Goal: Task Accomplishment & Management: Manage account settings

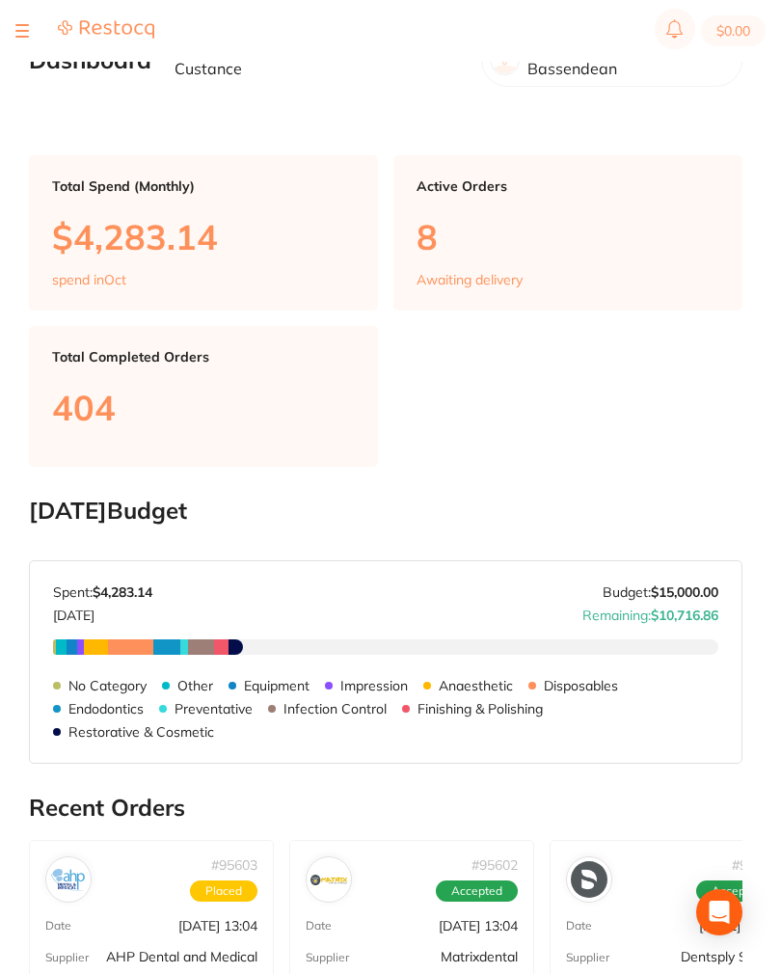
click at [23, 30] on button at bounding box center [22, 31] width 14 height 2
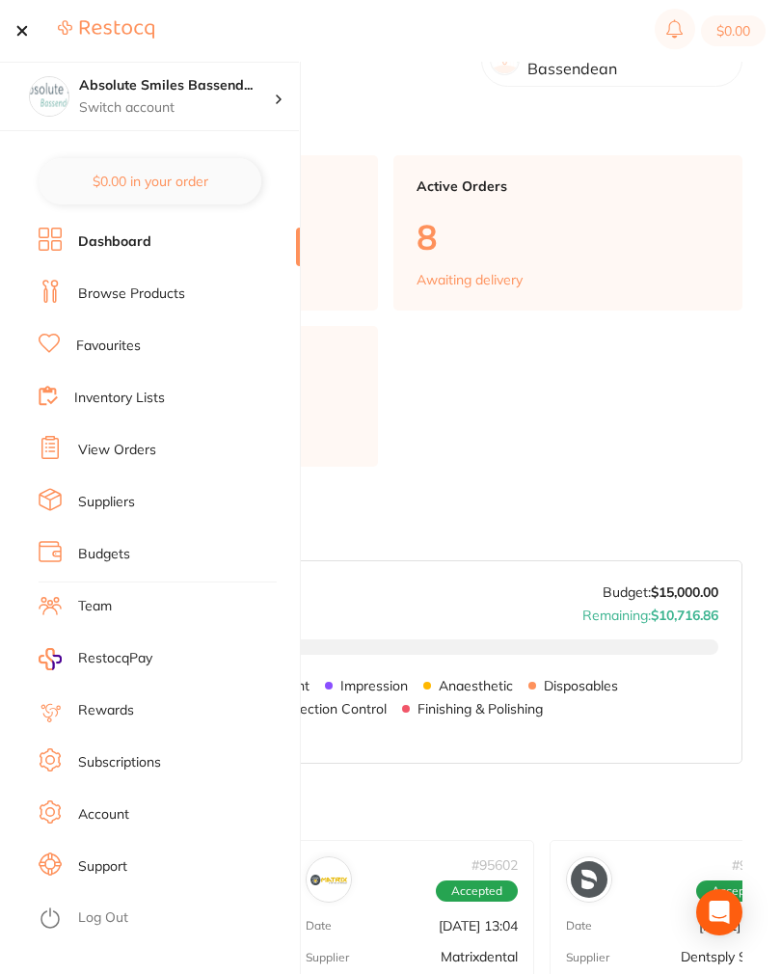
click at [142, 450] on link "View Orders" at bounding box center [117, 450] width 78 height 19
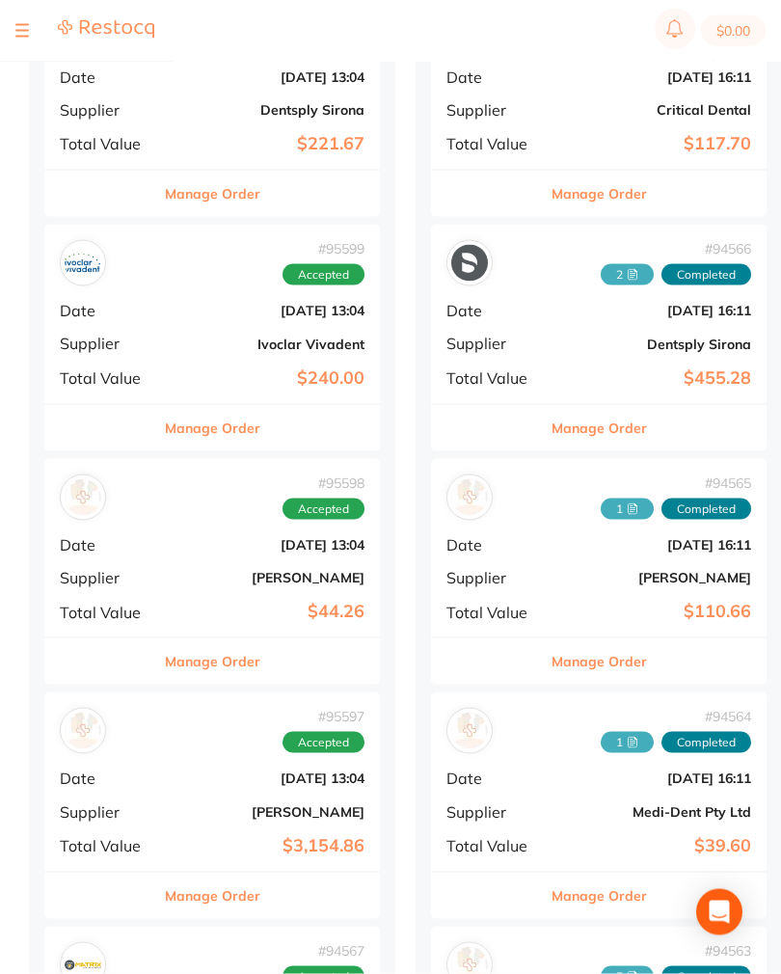
scroll to position [749, 0]
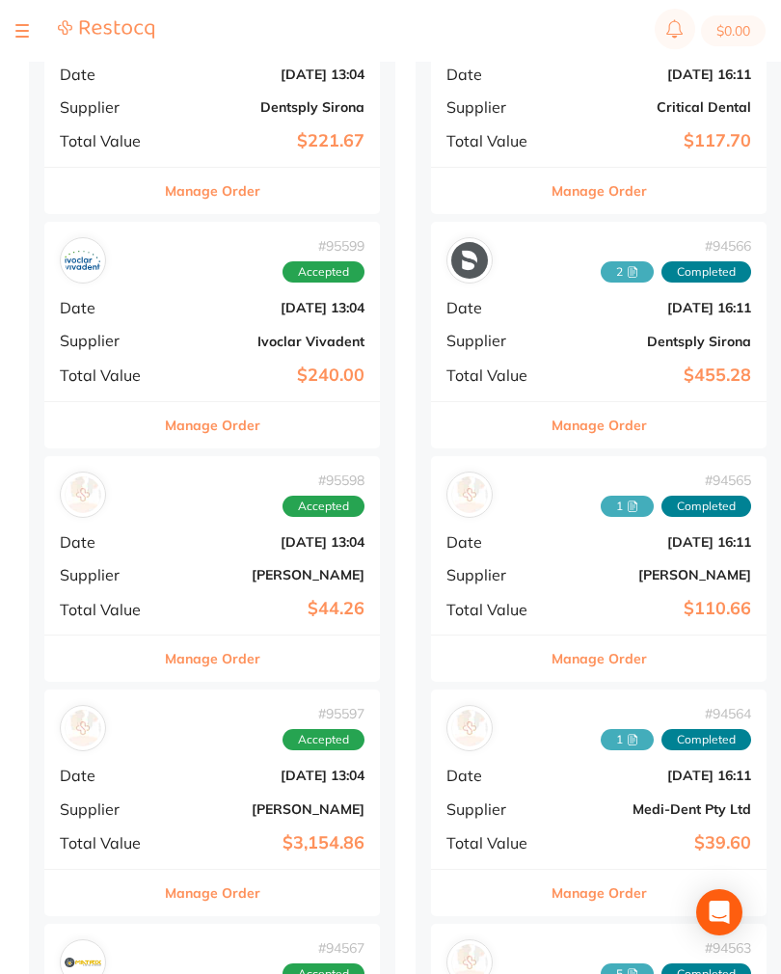
click at [223, 544] on div "# 95598 Accepted Date [DATE] 13:04 Supplier [PERSON_NAME] Total Value $44.26" at bounding box center [212, 545] width 336 height 178
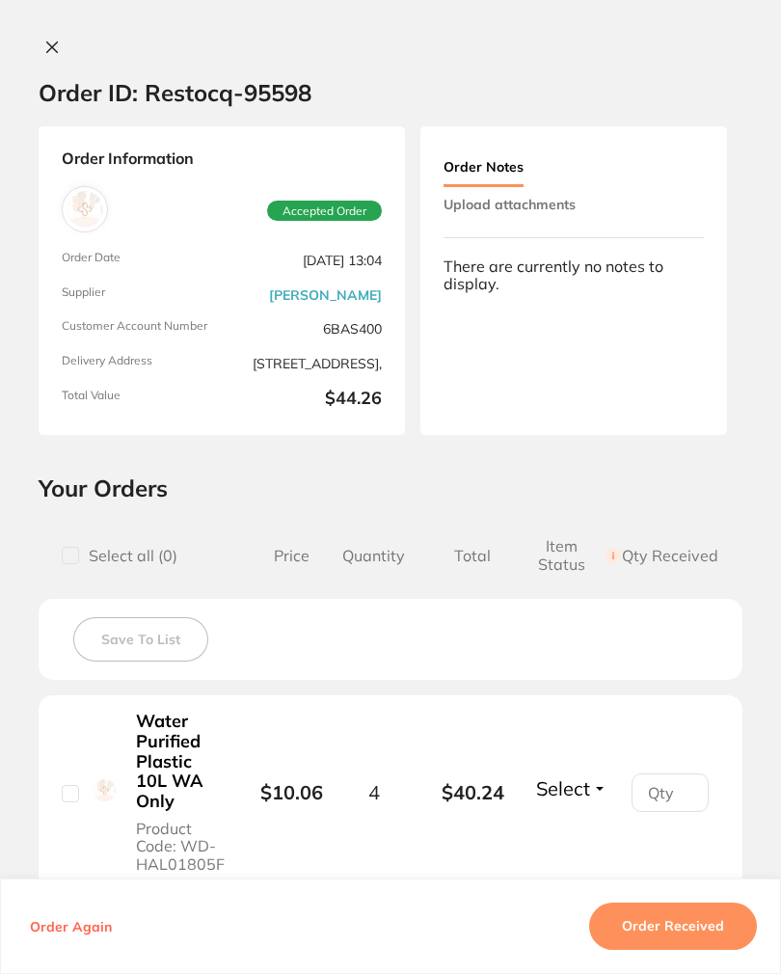
click at [558, 194] on button "Upload attachments" at bounding box center [510, 204] width 132 height 35
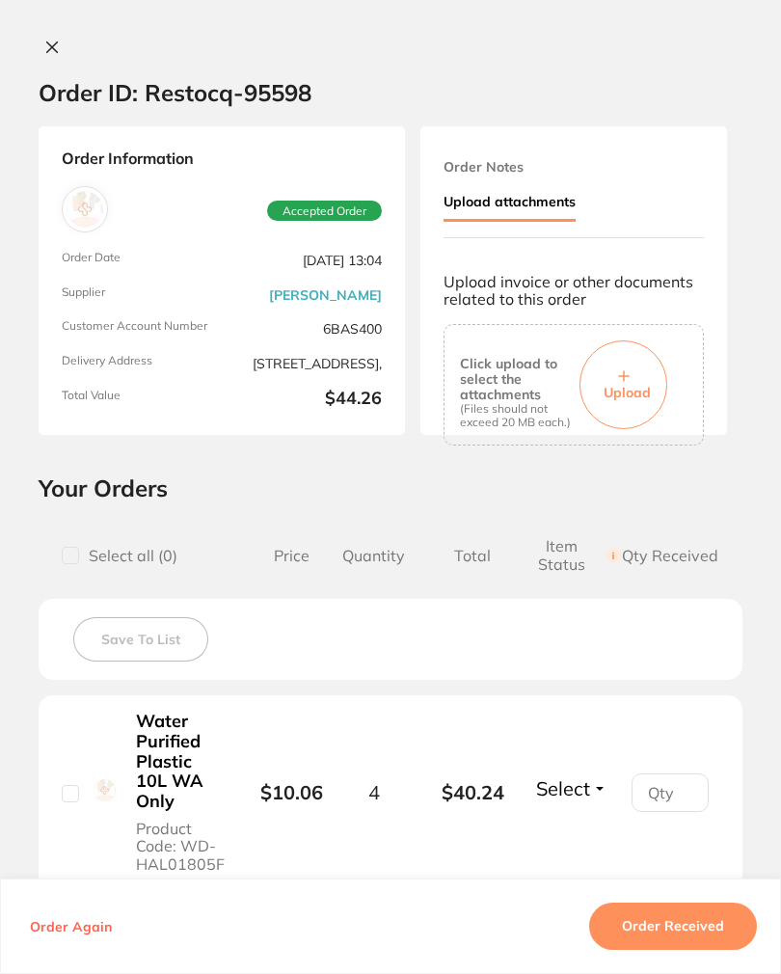
click at [637, 358] on button "Upload" at bounding box center [624, 384] width 88 height 89
click at [707, 950] on button "Order Received" at bounding box center [673, 927] width 168 height 46
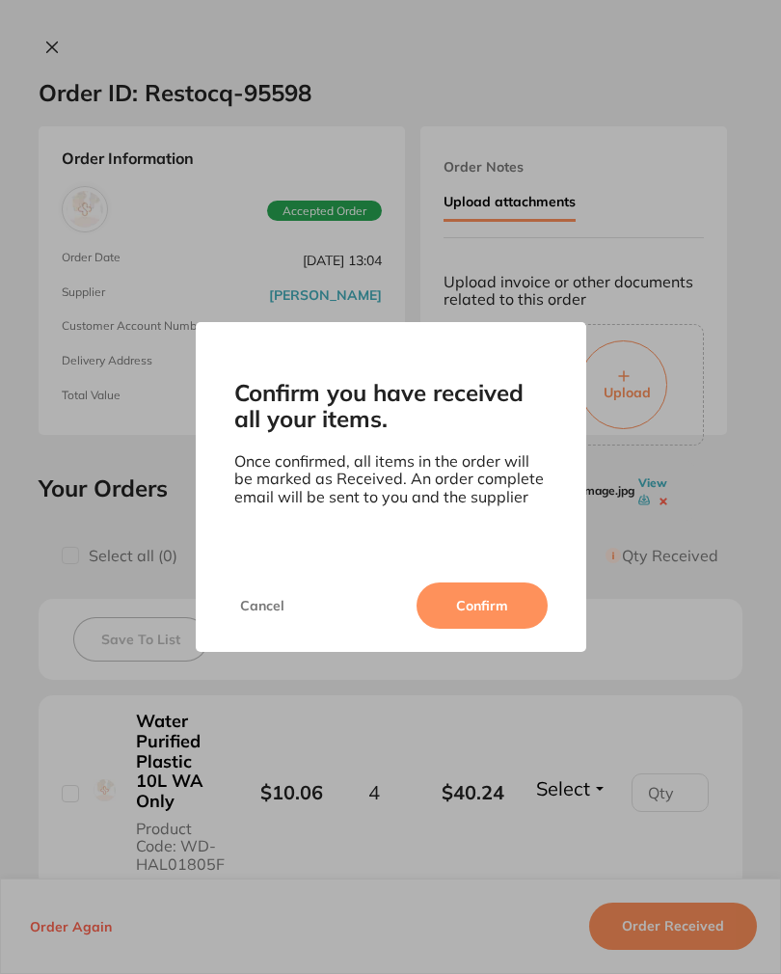
click at [496, 608] on button "Confirm" at bounding box center [482, 605] width 131 height 46
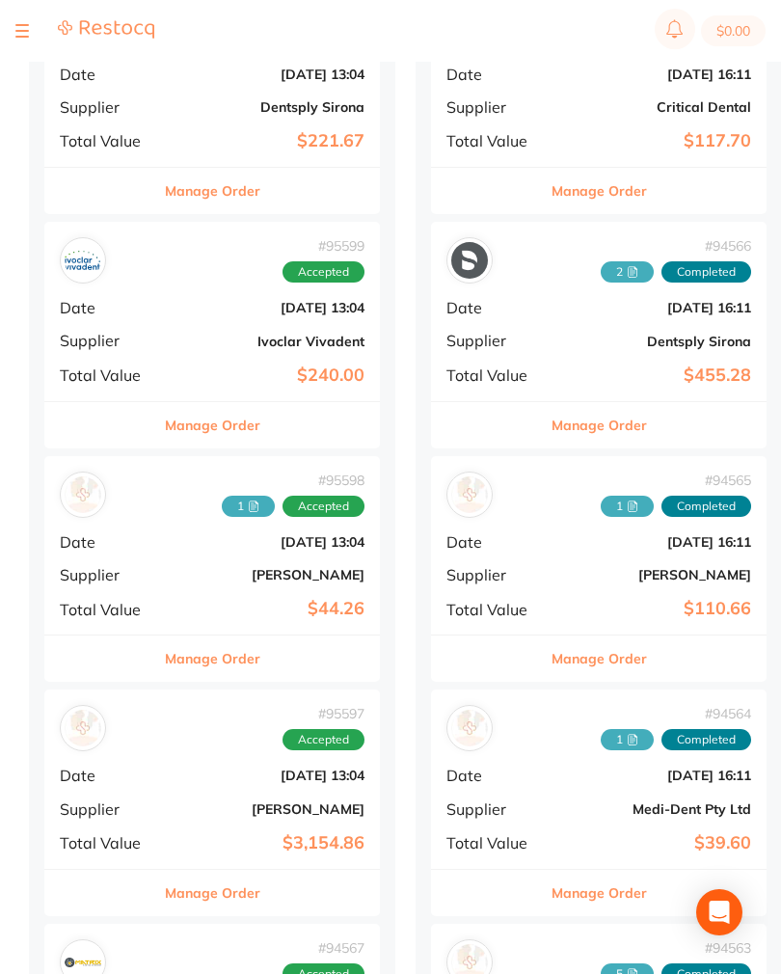
click at [182, 289] on div "# 95599 Accepted Date [DATE] 13:04 Supplier Ivoclar Vivadent Total Value $240.00" at bounding box center [212, 311] width 336 height 178
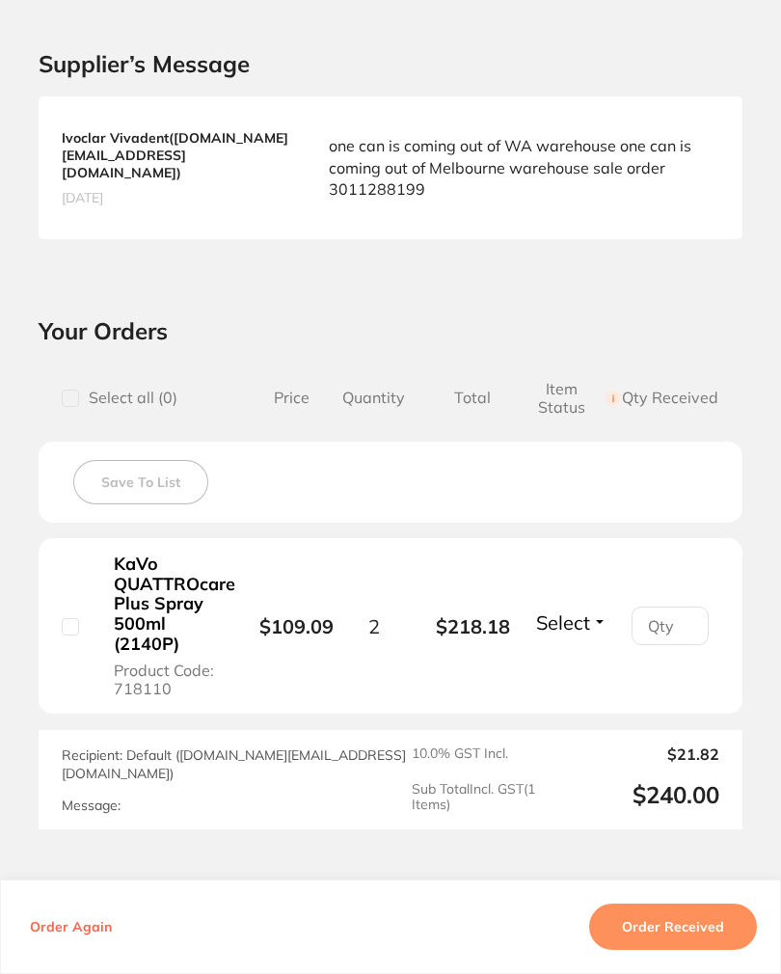
scroll to position [441, 0]
click at [722, 938] on button "Order Received" at bounding box center [673, 927] width 168 height 46
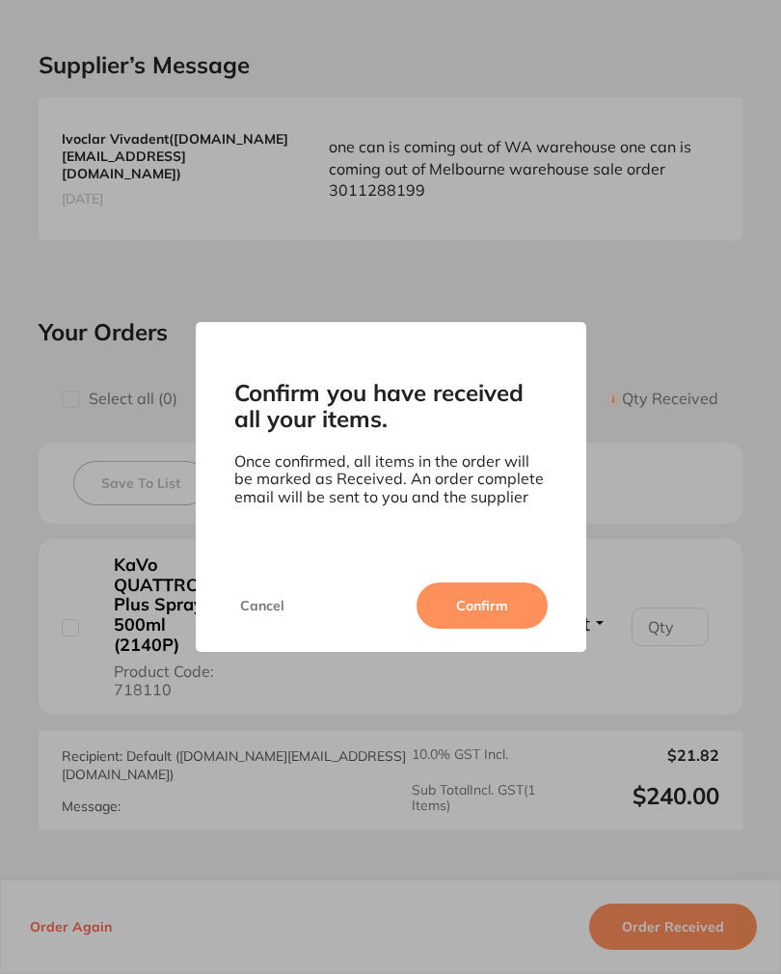
scroll to position [0, 0]
click at [274, 613] on button "Cancel" at bounding box center [262, 605] width 56 height 46
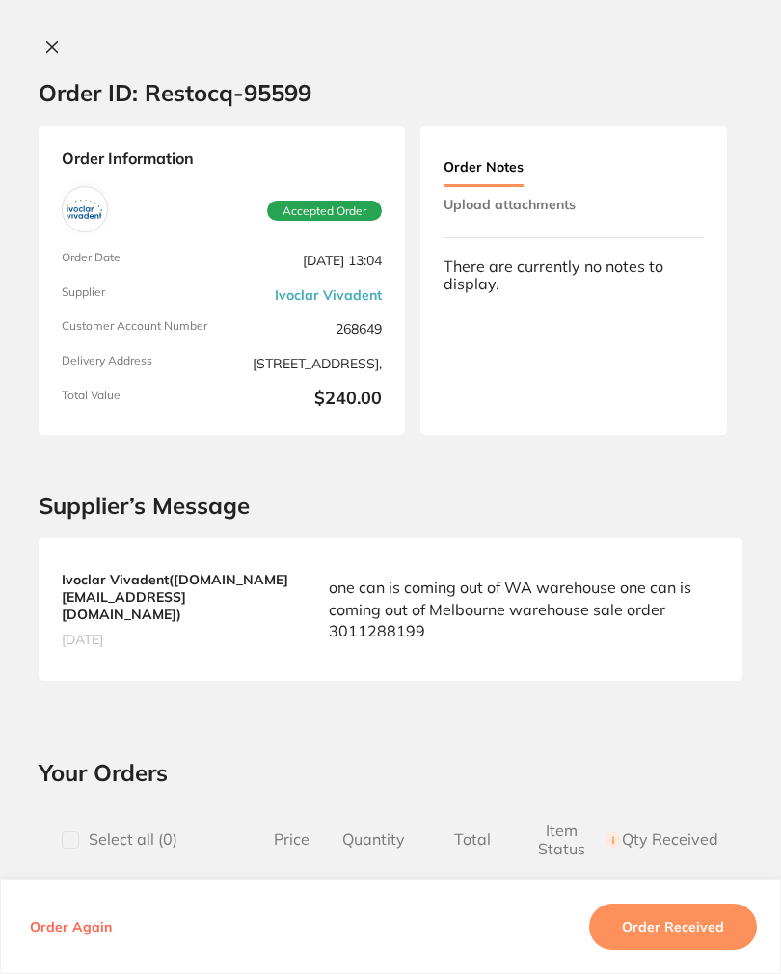
click at [567, 202] on button "Upload attachments" at bounding box center [510, 204] width 132 height 35
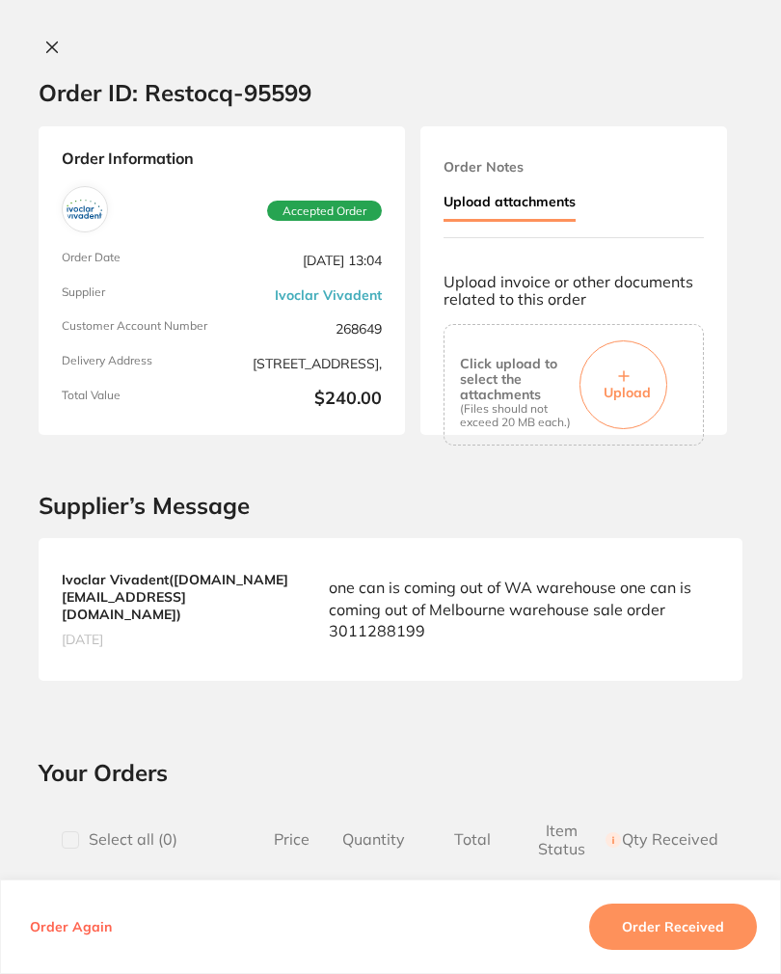
click at [636, 346] on button "Upload" at bounding box center [624, 384] width 88 height 89
click at [718, 950] on button "Order Received" at bounding box center [673, 927] width 168 height 46
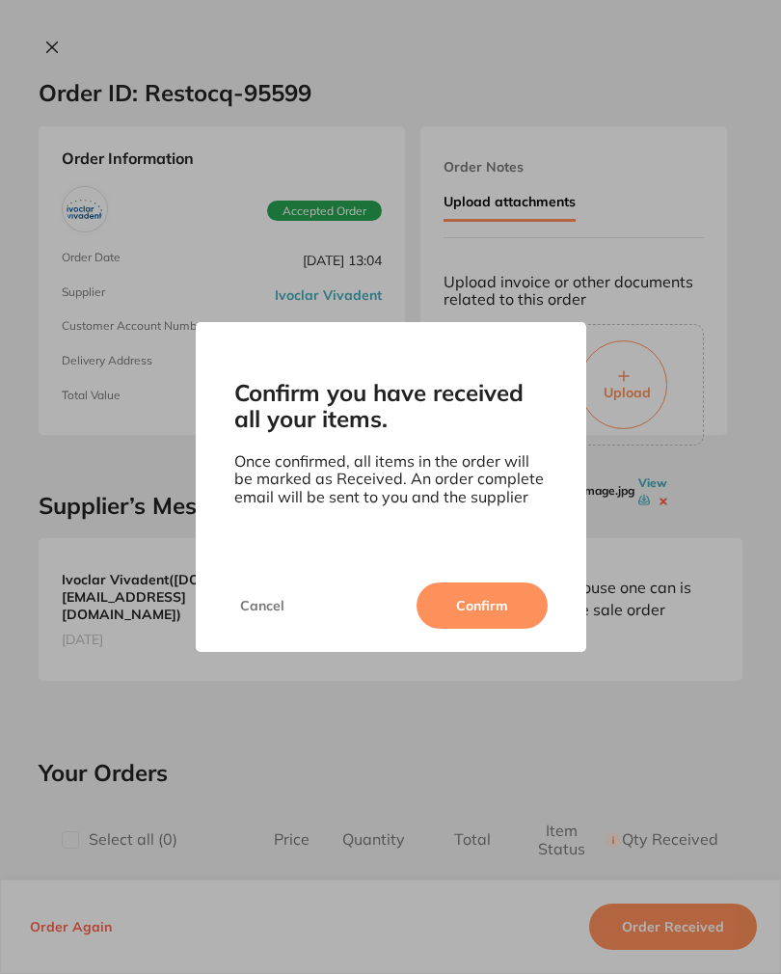
click at [518, 610] on button "Confirm" at bounding box center [482, 605] width 131 height 46
